Goal: Find specific page/section: Find specific page/section

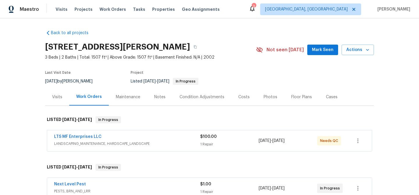
click at [241, 100] on div "Costs" at bounding box center [243, 96] width 25 height 17
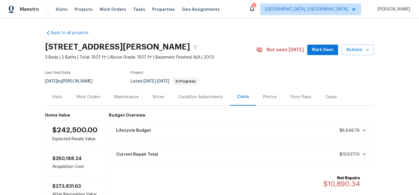
click at [93, 93] on div "Work Orders" at bounding box center [88, 96] width 38 height 17
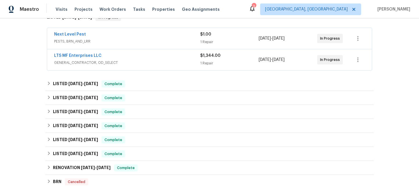
scroll to position [149, 0]
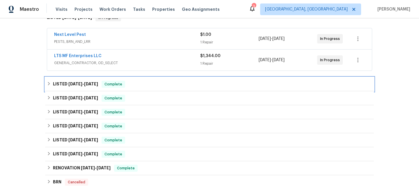
click at [131, 91] on div "LISTED [DATE] - [DATE] Complete" at bounding box center [209, 84] width 329 height 14
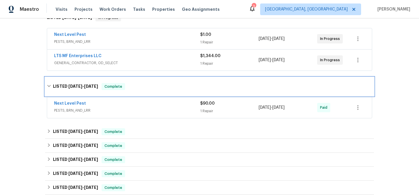
click at [131, 91] on div "LISTED [DATE] - [DATE] Complete" at bounding box center [209, 86] width 329 height 19
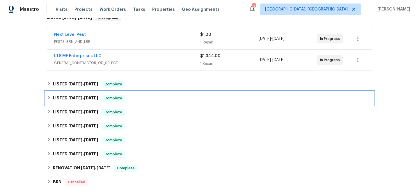
click at [137, 101] on div "LISTED [DATE] - [DATE] Complete" at bounding box center [210, 98] width 326 height 7
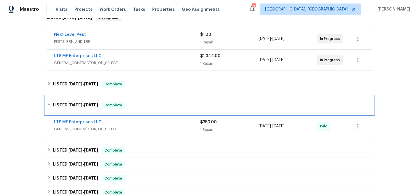
scroll to position [188, 0]
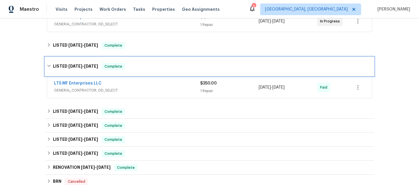
click at [139, 69] on div "LISTED [DATE] - [DATE] Complete" at bounding box center [210, 66] width 326 height 7
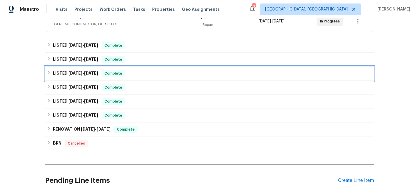
click at [139, 78] on div "LISTED [DATE] - [DATE] Complete" at bounding box center [209, 73] width 329 height 14
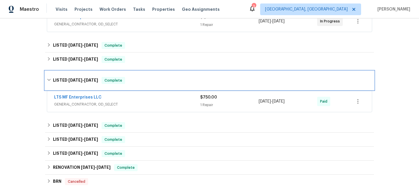
click at [139, 78] on div "LISTED [DATE] - [DATE] Complete" at bounding box center [210, 80] width 326 height 7
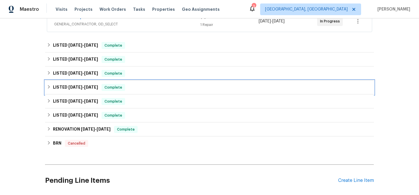
click at [140, 85] on div "LISTED [DATE] - [DATE] Complete" at bounding box center [210, 87] width 326 height 7
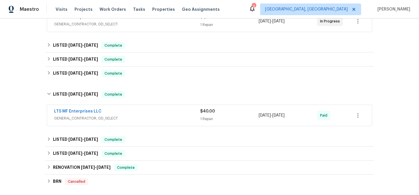
click at [140, 85] on div "LISTED [DATE] - [DATE] Complete LTS MF Enterprises LLC GENERAL_CONTRACTOR, OD_S…" at bounding box center [209, 106] width 329 height 43
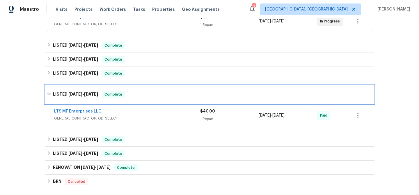
click at [143, 97] on div "LISTED [DATE] - [DATE] Complete" at bounding box center [210, 94] width 326 height 7
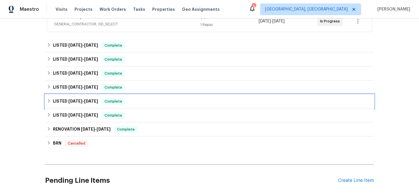
click at [141, 108] on div "LISTED [DATE] - [DATE] Complete" at bounding box center [209, 101] width 329 height 14
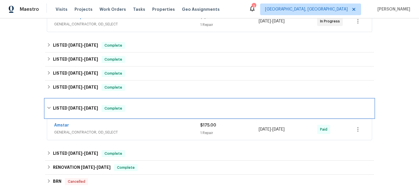
click at [141, 108] on div "LISTED [DATE] - [DATE] Complete" at bounding box center [210, 108] width 326 height 7
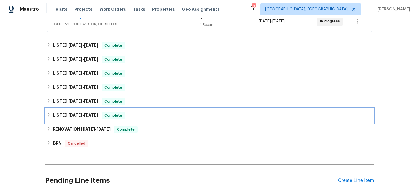
click at [141, 116] on div "LISTED [DATE] - [DATE] Complete" at bounding box center [210, 115] width 326 height 7
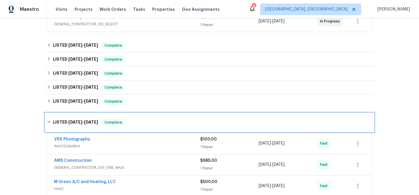
click at [141, 116] on div "LISTED [DATE] - [DATE] Complete" at bounding box center [209, 122] width 329 height 19
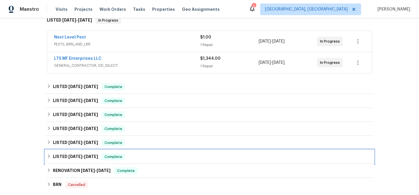
scroll to position [132, 0]
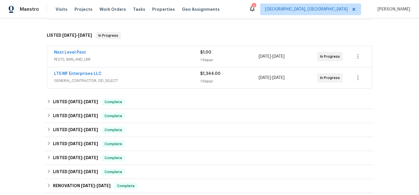
click at [170, 79] on span "GENERAL_CONTRACTOR, OD_SELECT" at bounding box center [127, 81] width 146 height 6
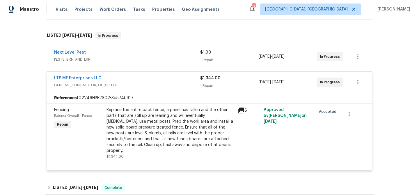
click at [170, 79] on div "LTS MF Enterprises LLC" at bounding box center [127, 78] width 146 height 7
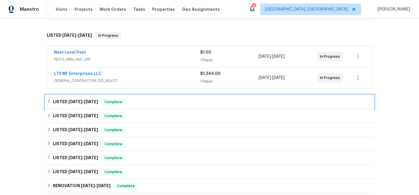
click at [162, 98] on div "LISTED [DATE] - [DATE] Complete" at bounding box center [209, 102] width 329 height 14
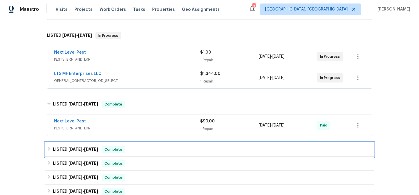
click at [151, 146] on div "LISTED [DATE] - [DATE] Complete" at bounding box center [210, 149] width 326 height 7
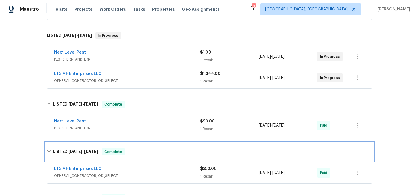
scroll to position [175, 0]
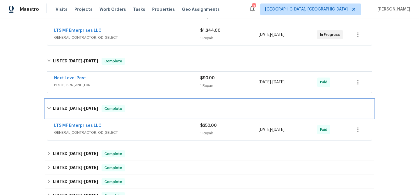
click at [144, 113] on div "LISTED [DATE] - [DATE] Complete" at bounding box center [209, 108] width 329 height 19
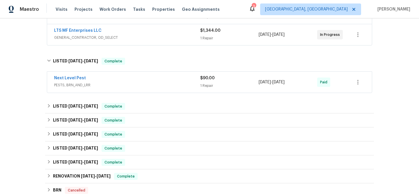
click at [139, 71] on div "Next Level Pest PESTS, BRN_AND_LRR $90.00 1 Repair [DATE] - [DATE] Paid" at bounding box center [210, 82] width 326 height 22
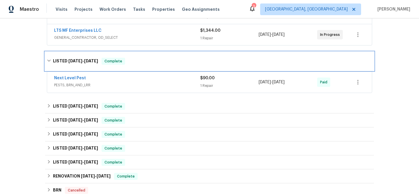
click at [141, 68] on div "LISTED [DATE] - [DATE] Complete" at bounding box center [209, 61] width 329 height 19
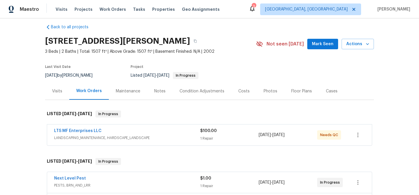
scroll to position [0, 0]
